Goal: Task Accomplishment & Management: Manage account settings

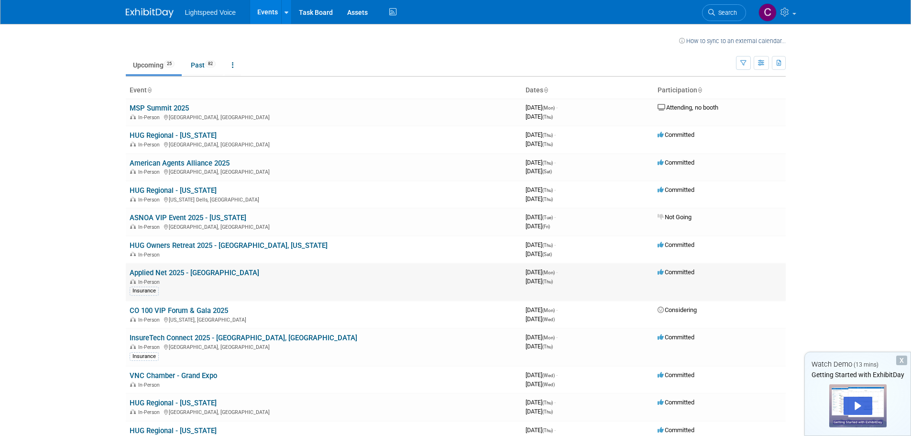
click at [198, 275] on link "Applied Net 2025 - [GEOGRAPHIC_DATA]" at bounding box center [195, 272] width 130 height 9
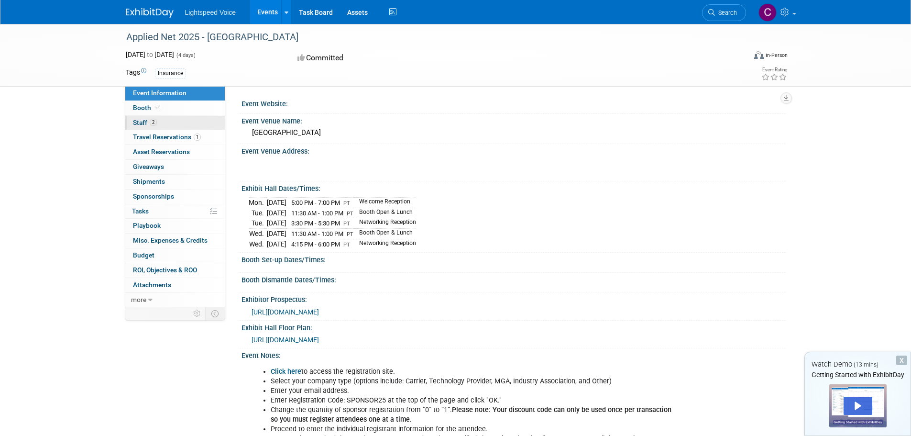
click at [138, 122] on span "Staff 2" at bounding box center [145, 123] width 24 height 8
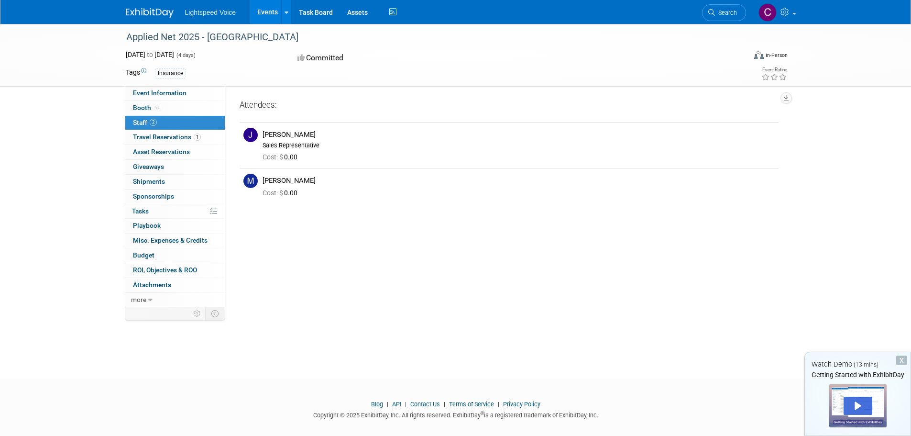
click at [138, 122] on span "Staff 2" at bounding box center [145, 123] width 24 height 8
click at [148, 136] on span "Travel Reservations 1" at bounding box center [167, 137] width 68 height 8
